Goal: Complete application form: Fill out and submit a form for a specific purpose

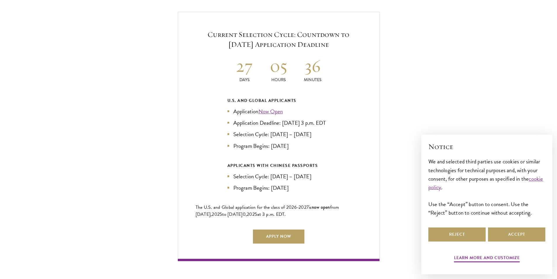
scroll to position [1257, 0]
click at [498, 232] on button "Accept" at bounding box center [516, 234] width 57 height 14
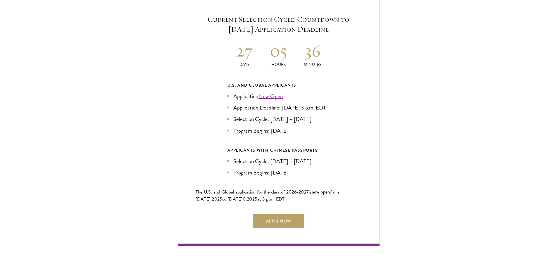
scroll to position [1316, 0]
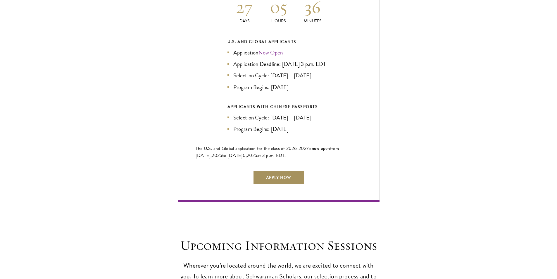
click at [293, 184] on link "Apply Now" at bounding box center [278, 177] width 51 height 14
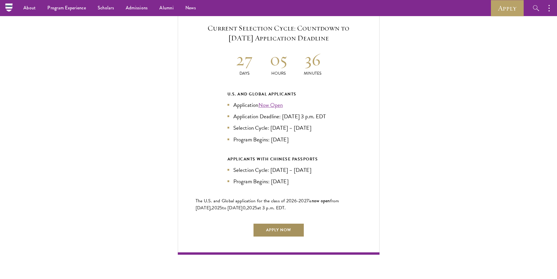
scroll to position [1257, 0]
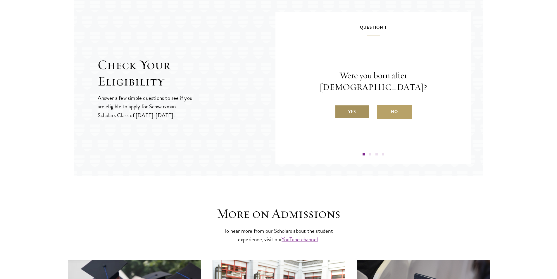
click at [361, 108] on label "Yes" at bounding box center [352, 112] width 35 height 14
click at [340, 108] on input "Yes" at bounding box center [337, 107] width 5 height 5
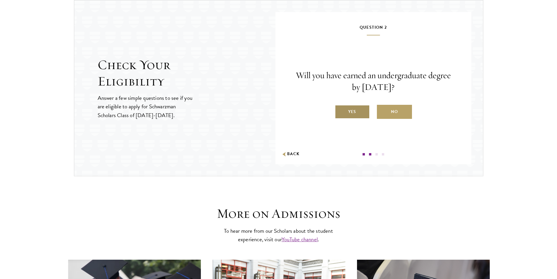
click at [358, 115] on label "Yes" at bounding box center [352, 112] width 35 height 14
click at [340, 111] on input "Yes" at bounding box center [337, 107] width 5 height 5
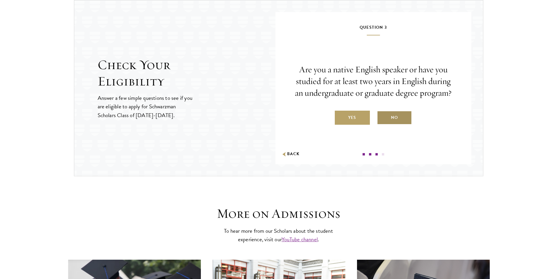
click at [385, 119] on label "No" at bounding box center [394, 118] width 35 height 14
click at [382, 116] on input "No" at bounding box center [379, 113] width 5 height 5
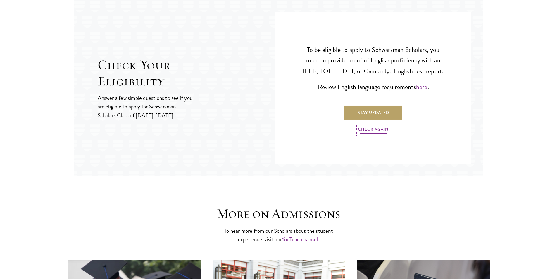
click at [370, 132] on link "Check Again" at bounding box center [373, 129] width 31 height 9
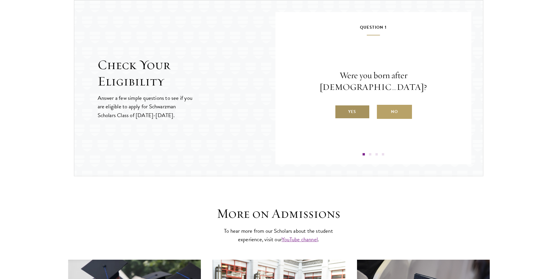
click at [364, 113] on label "Yes" at bounding box center [352, 112] width 35 height 14
click at [340, 111] on input "Yes" at bounding box center [337, 107] width 5 height 5
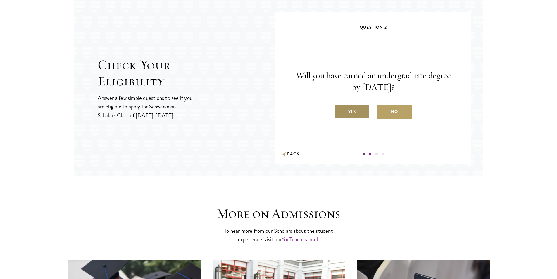
click at [360, 108] on label "Yes" at bounding box center [352, 112] width 35 height 14
click at [340, 108] on input "Yes" at bounding box center [337, 107] width 5 height 5
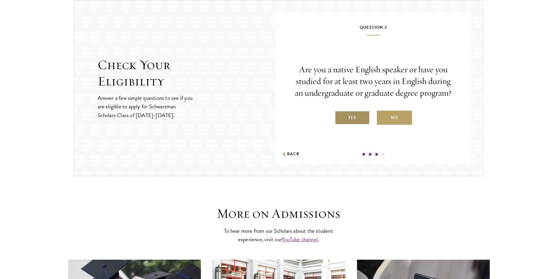
click at [360, 116] on label "Yes" at bounding box center [352, 118] width 35 height 14
click at [340, 116] on input "Yes" at bounding box center [337, 113] width 5 height 5
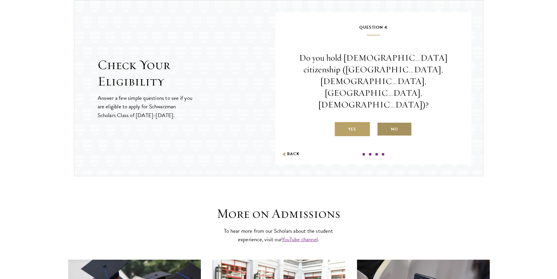
click at [393, 122] on label "No" at bounding box center [394, 129] width 35 height 14
click at [382, 123] on input "No" at bounding box center [379, 125] width 5 height 5
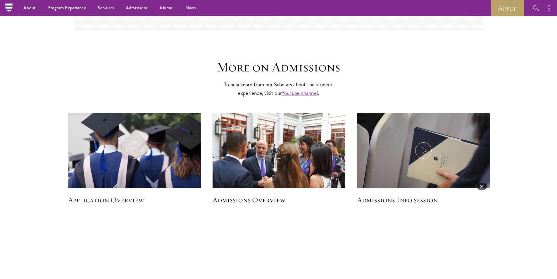
scroll to position [647, 0]
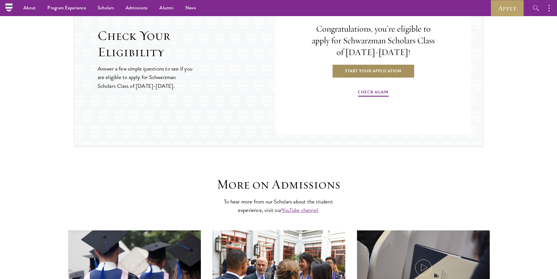
click at [373, 71] on link "Start Your Application" at bounding box center [373, 71] width 83 height 14
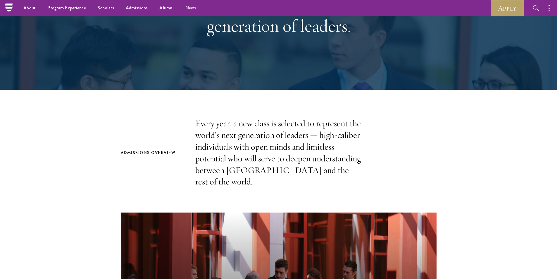
scroll to position [88, 0]
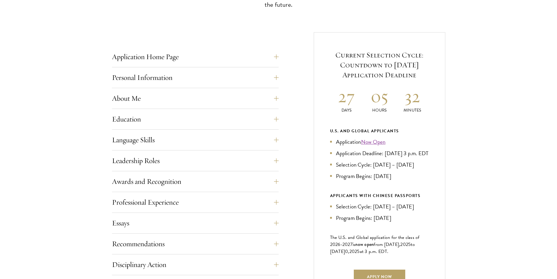
scroll to position [205, 0]
click at [270, 140] on button "Language Skills" at bounding box center [199, 139] width 167 height 14
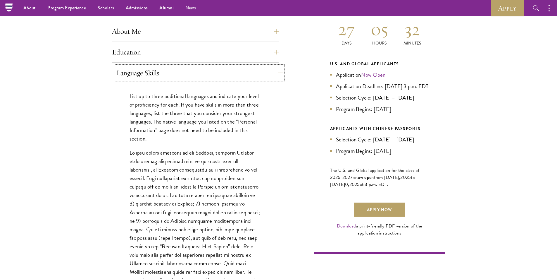
scroll to position [263, 0]
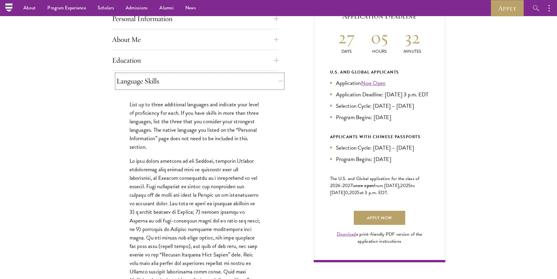
click at [267, 84] on button "Language Skills" at bounding box center [199, 81] width 167 height 14
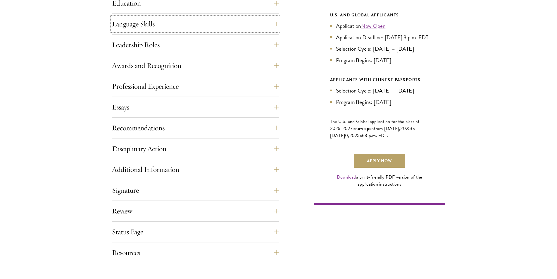
scroll to position [322, 0]
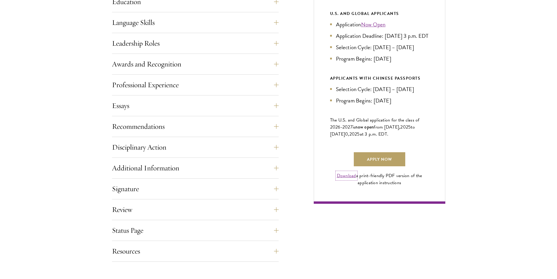
click at [340, 179] on link "Download" at bounding box center [346, 175] width 19 height 7
